Goal: Contribute content: Contribute content

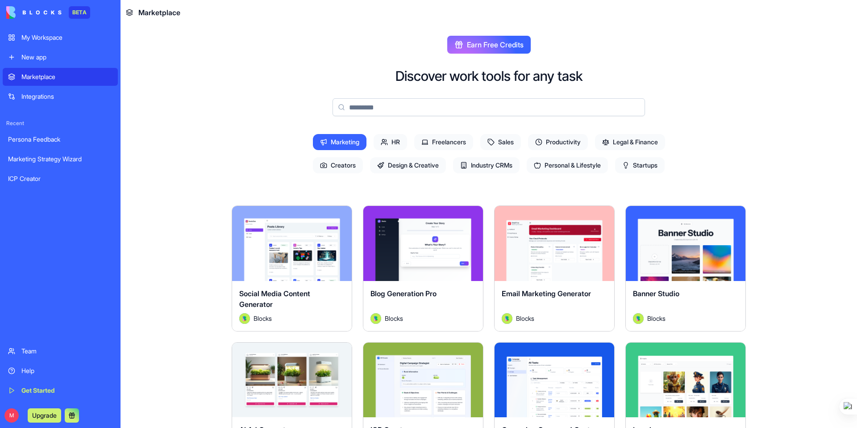
scroll to position [786, 0]
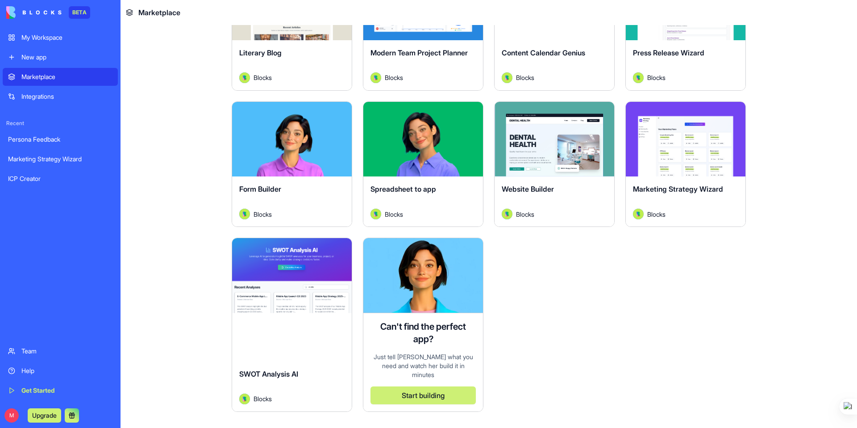
click at [38, 78] on div "Marketplace" at bounding box center [66, 76] width 91 height 9
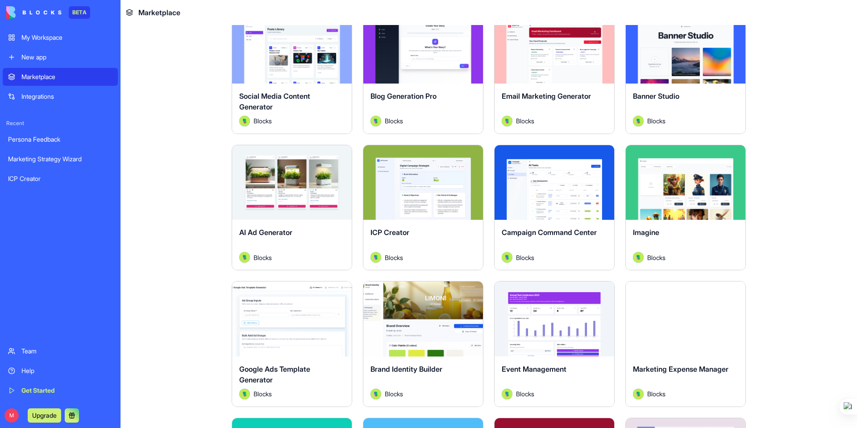
scroll to position [0, 0]
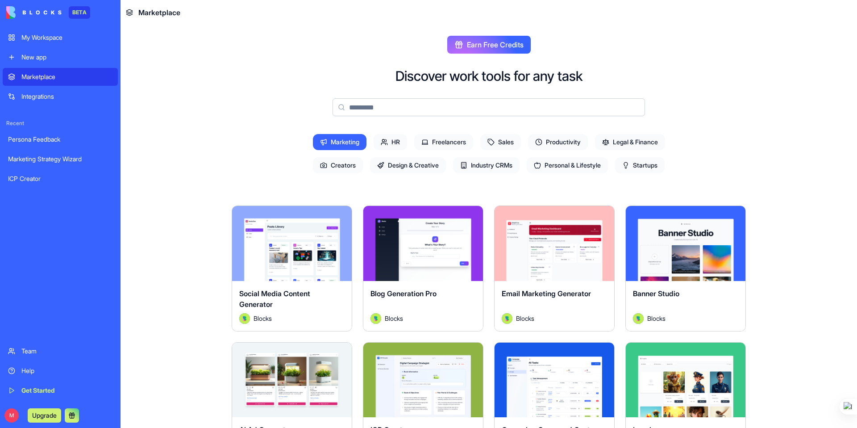
click at [442, 145] on span "Freelancers" at bounding box center [443, 142] width 59 height 16
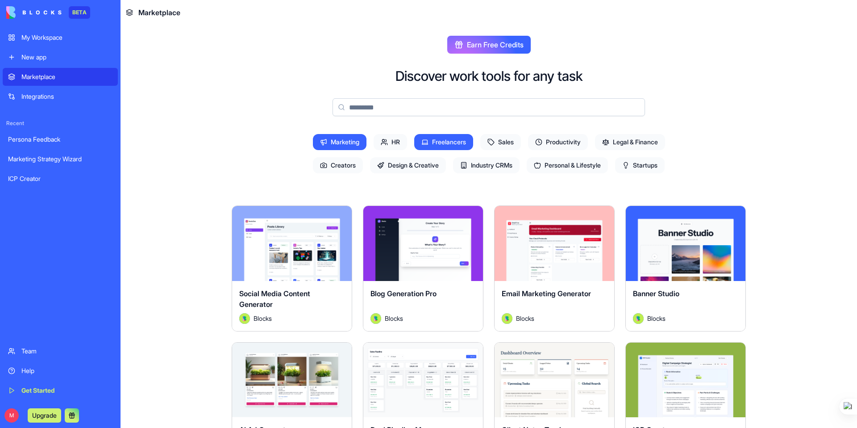
click at [334, 136] on span "Marketing" at bounding box center [340, 142] width 54 height 16
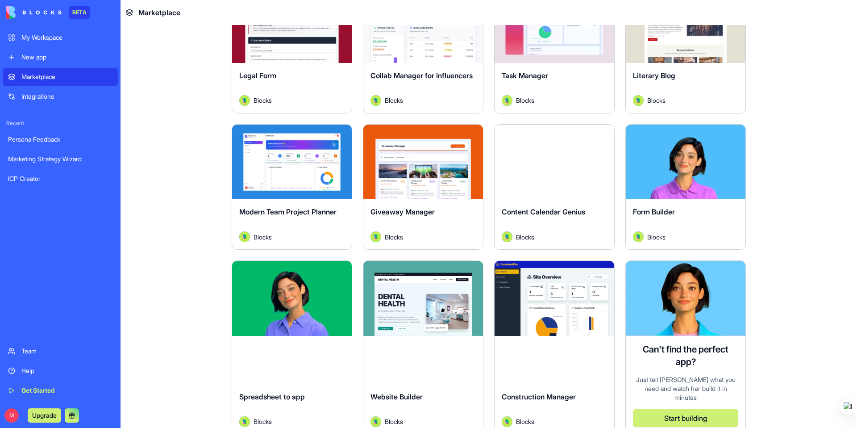
scroll to position [514, 0]
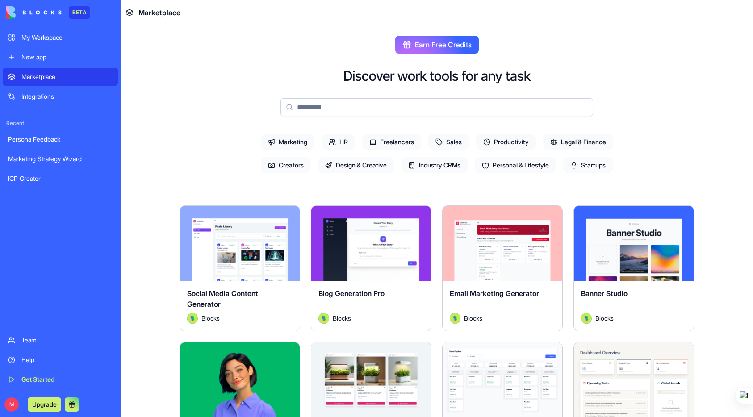
click at [24, 61] on div "New app" at bounding box center [66, 57] width 91 height 9
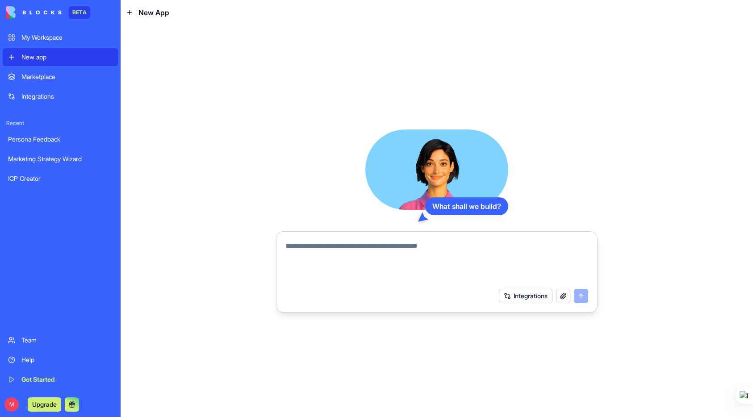
click at [337, 260] on textarea at bounding box center [436, 262] width 303 height 43
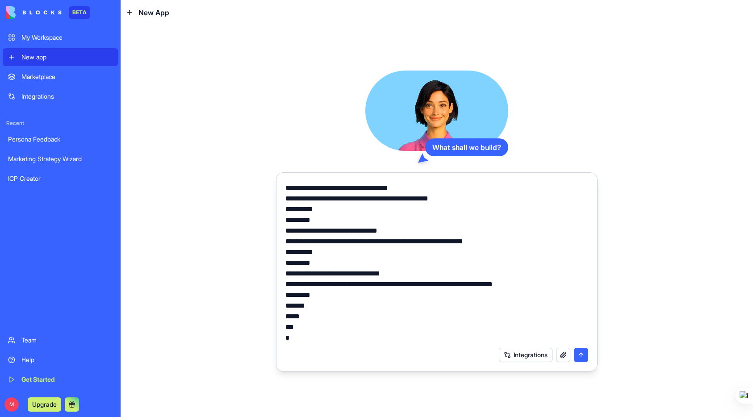
type textarea "**********"
click at [582, 359] on button "submit" at bounding box center [581, 355] width 14 height 14
